Goal: Information Seeking & Learning: Learn about a topic

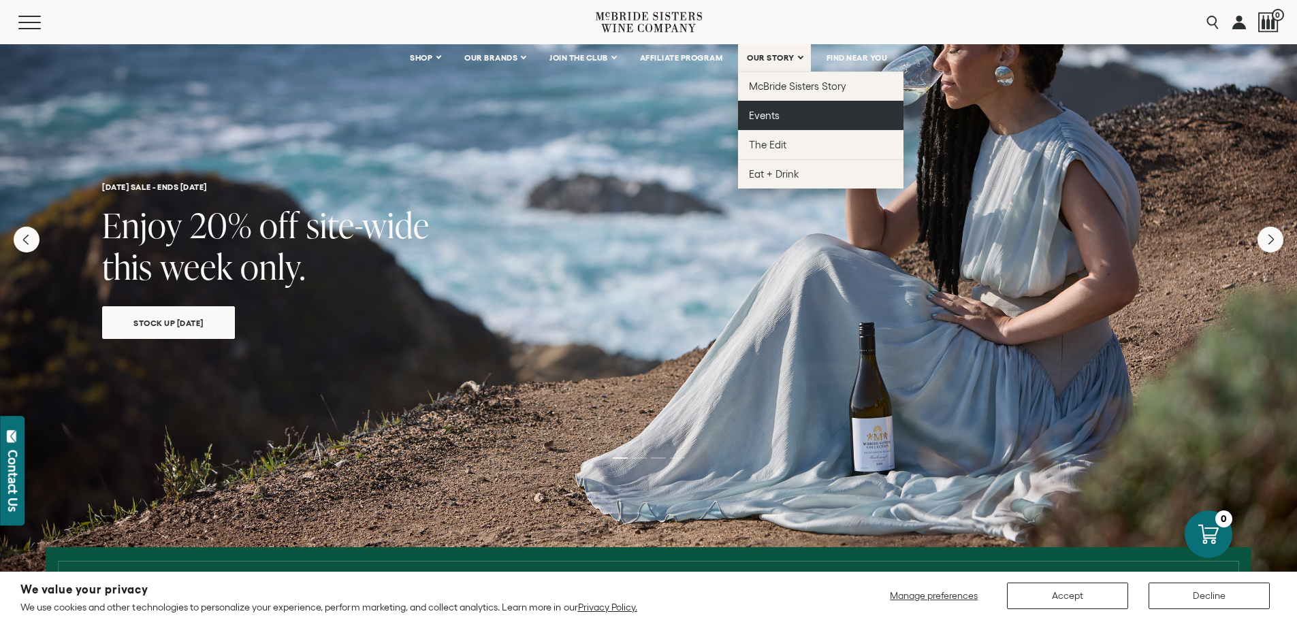
click at [747, 105] on link "Events" at bounding box center [820, 115] width 165 height 29
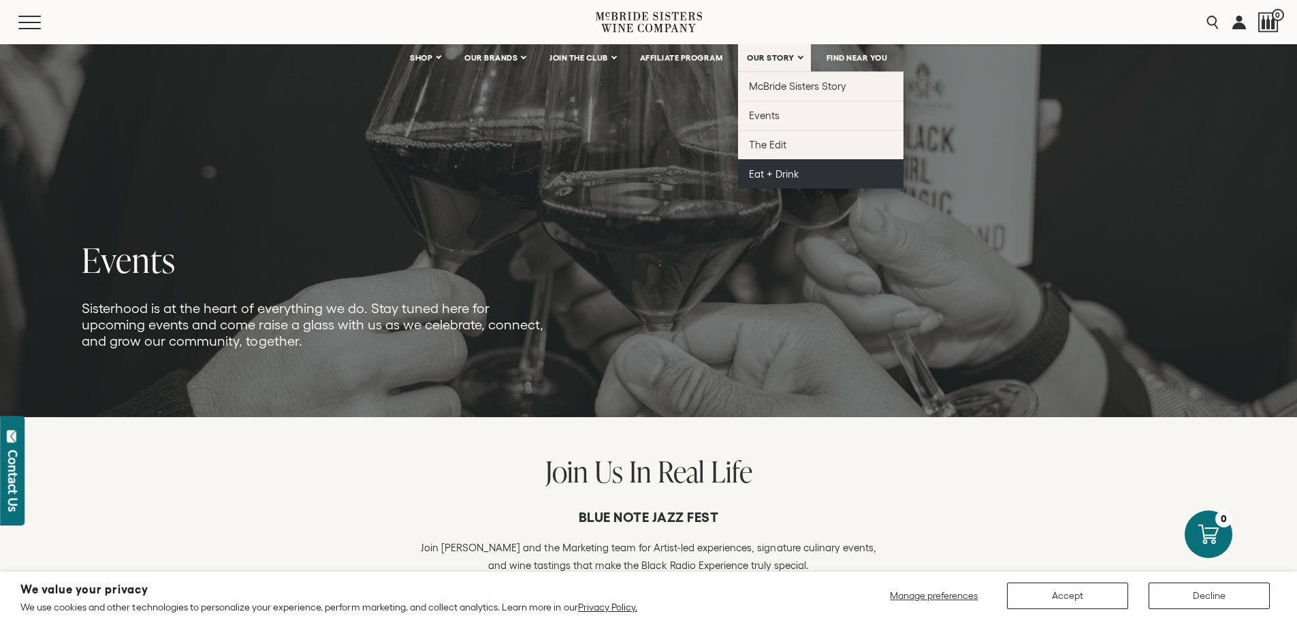
click at [767, 165] on link "Eat + Drink" at bounding box center [820, 173] width 165 height 29
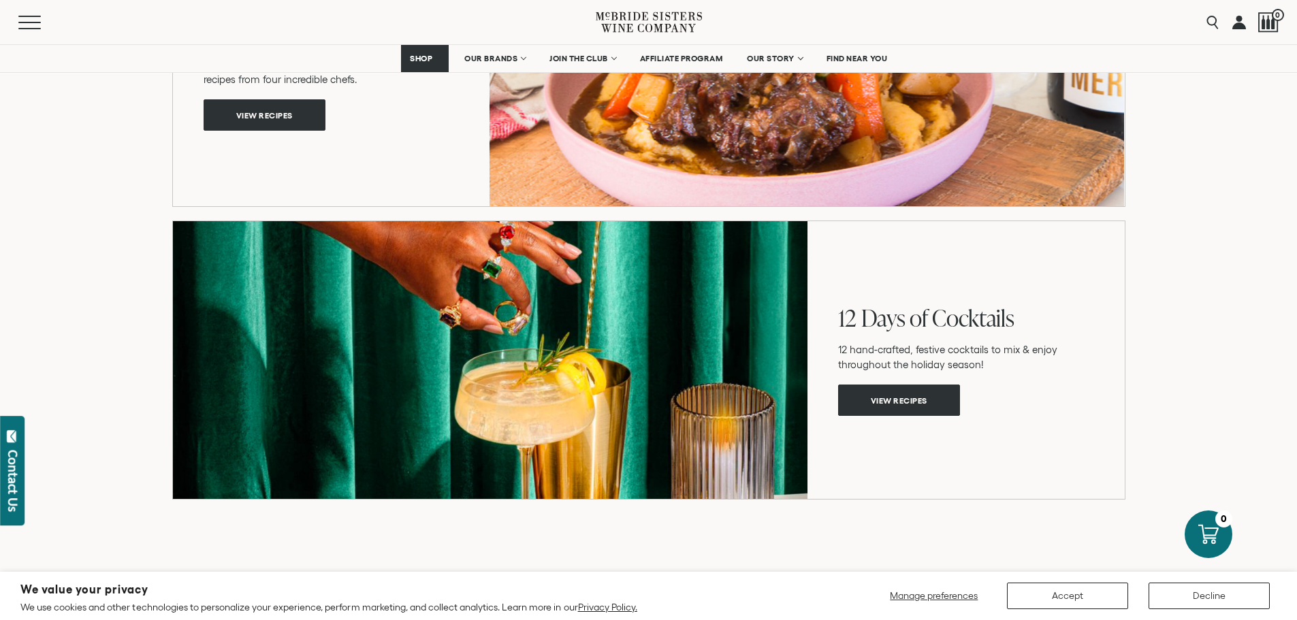
scroll to position [2451, 0]
